Goal: Task Accomplishment & Management: Use online tool/utility

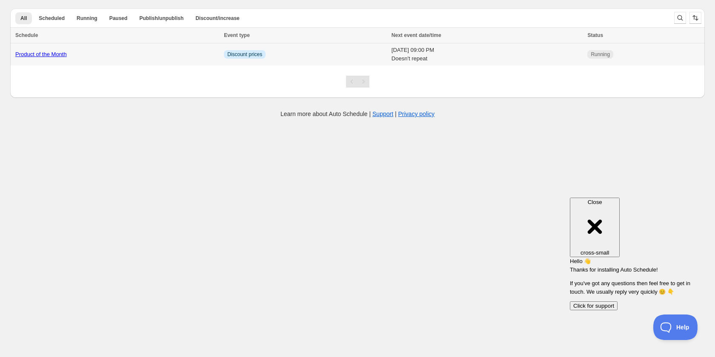
click at [44, 53] on link "Product of the Month" at bounding box center [40, 54] width 51 height 6
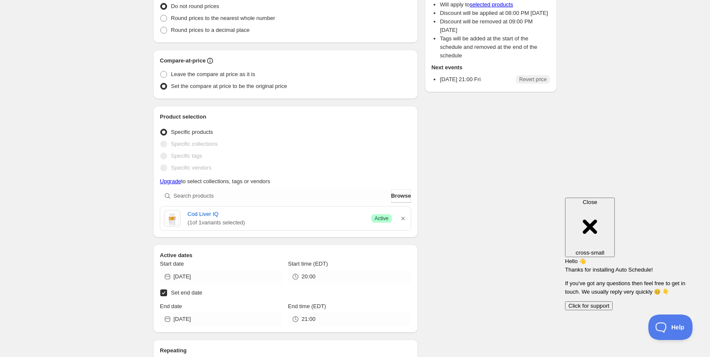
scroll to position [141, 0]
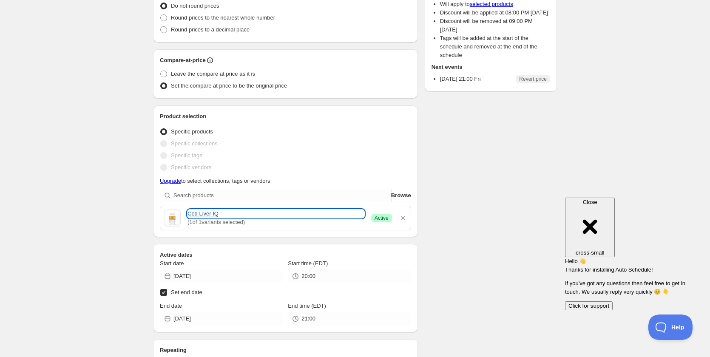
click at [207, 214] on link "Cod Liver IQ" at bounding box center [276, 214] width 177 height 9
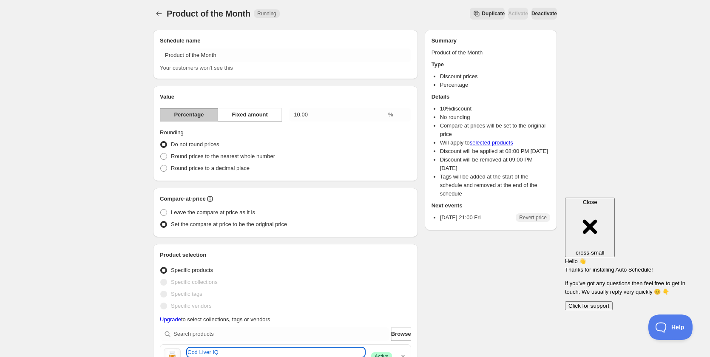
scroll to position [0, 0]
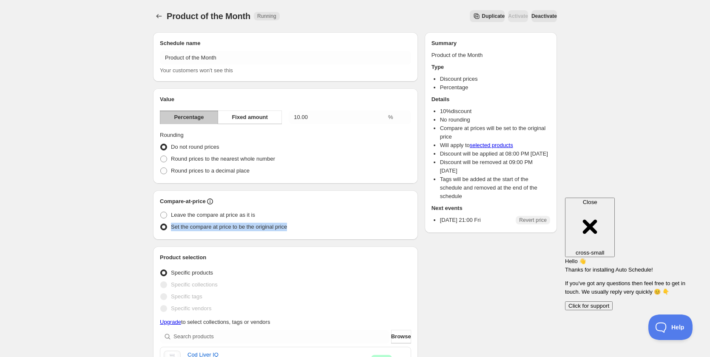
drag, startPoint x: 293, startPoint y: 230, endPoint x: 171, endPoint y: 230, distance: 121.2
click at [171, 230] on div "Set the compare at price to be the original price" at bounding box center [285, 227] width 251 height 12
copy span "Set the compare at price to be the original price"
click at [192, 216] on span "Leave the compare at price as it is" at bounding box center [213, 215] width 84 height 6
click at [161, 212] on input "Leave the compare at price as it is" at bounding box center [160, 212] width 0 height 0
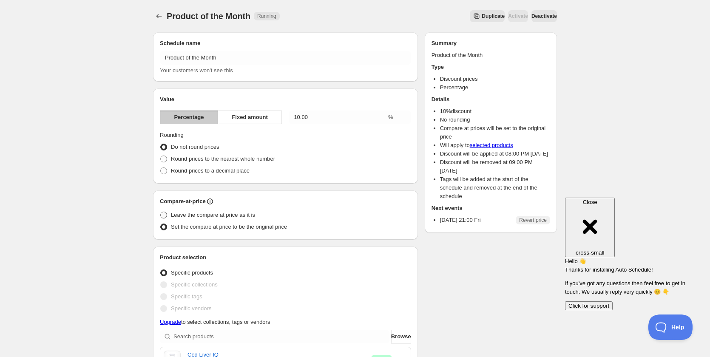
radio input "true"
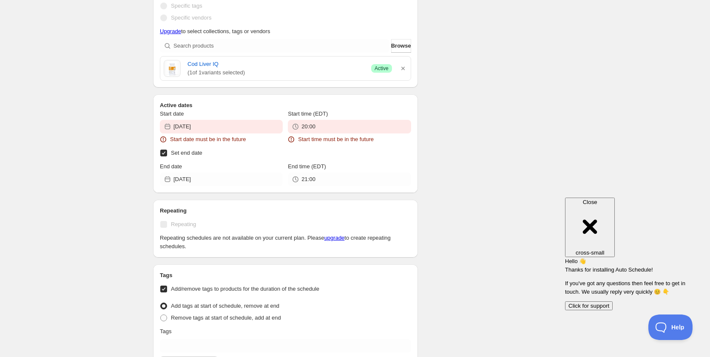
scroll to position [345, 0]
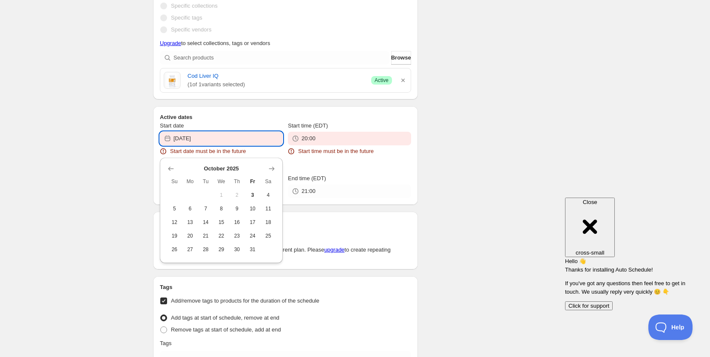
click at [206, 137] on input "[DATE]" at bounding box center [228, 139] width 109 height 14
click at [252, 196] on span "3" at bounding box center [252, 195] width 9 height 7
type input "[DATE]"
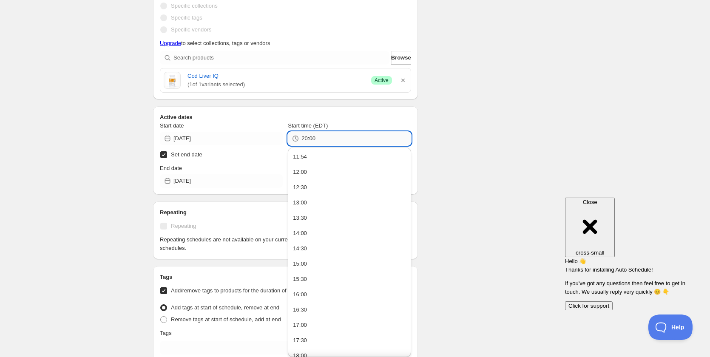
click at [302, 142] on input "20:00" at bounding box center [356, 139] width 109 height 14
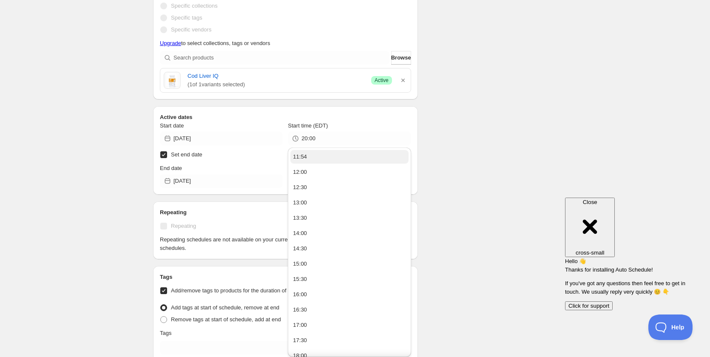
click at [315, 155] on button "11:54" at bounding box center [350, 157] width 118 height 14
type input "11:54"
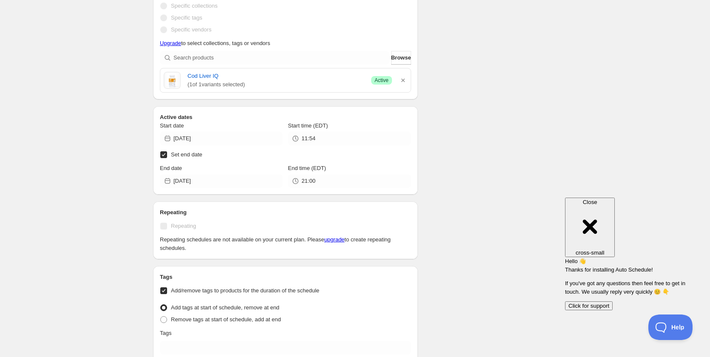
scroll to position [336, 0]
click at [523, 181] on div "There were some issues with your form submission Schedule name Product of the M…" at bounding box center [351, 116] width 411 height 854
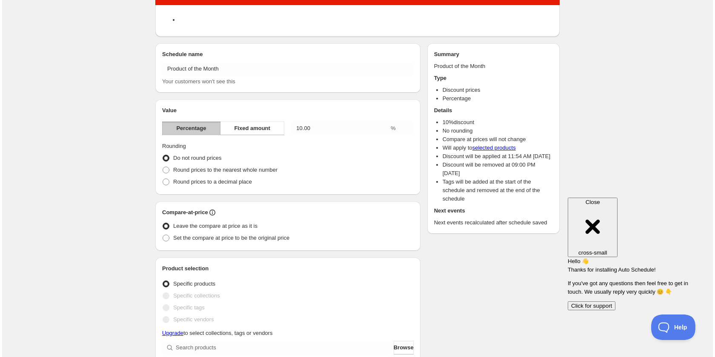
scroll to position [0, 0]
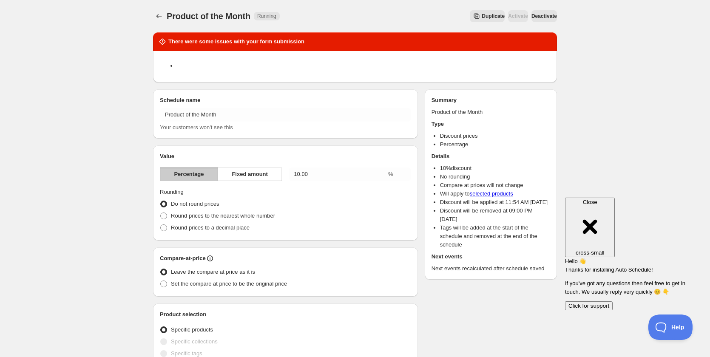
click at [541, 18] on span "Deactivate" at bounding box center [545, 16] width 26 height 7
